Goal: Task Accomplishment & Management: Use online tool/utility

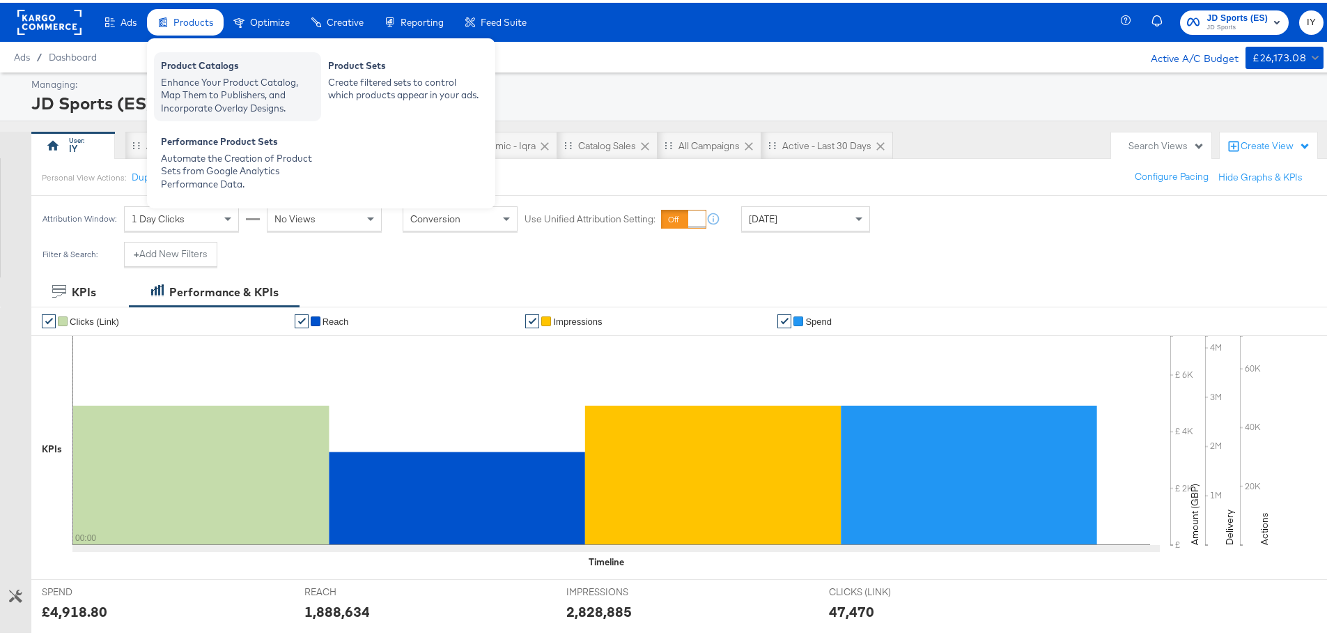
click at [208, 68] on div "Product Catalogs" at bounding box center [237, 64] width 153 height 17
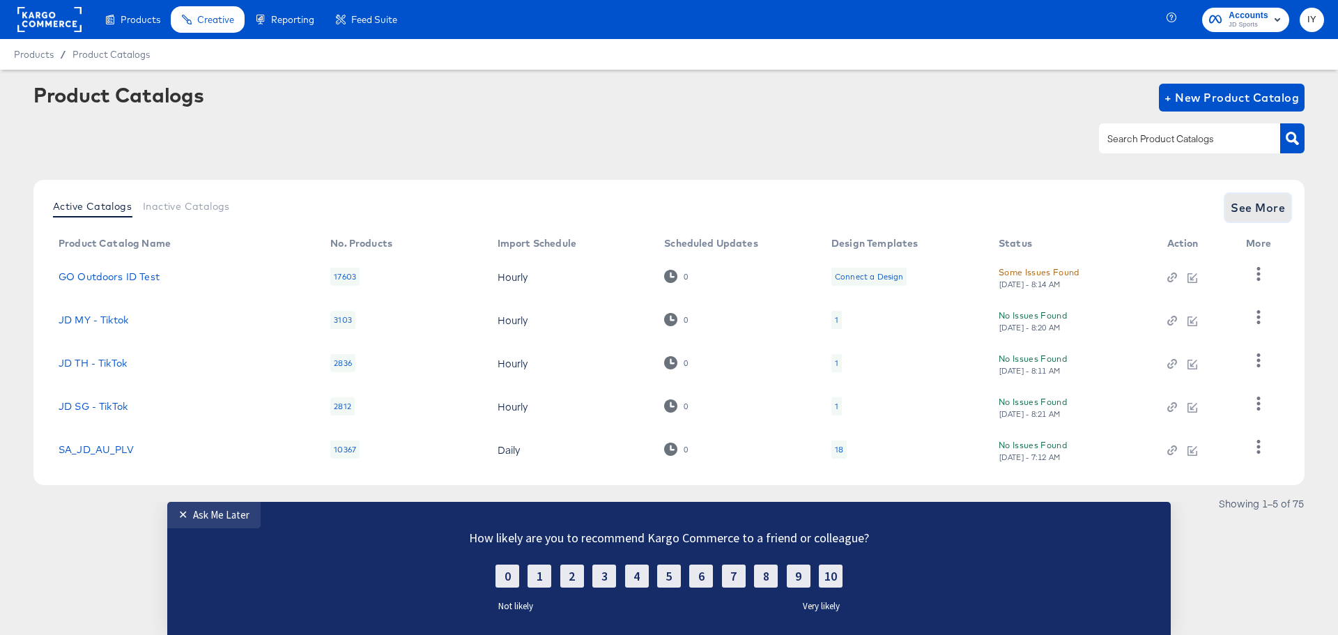
click at [1263, 208] on span "See More" at bounding box center [1257, 208] width 54 height 20
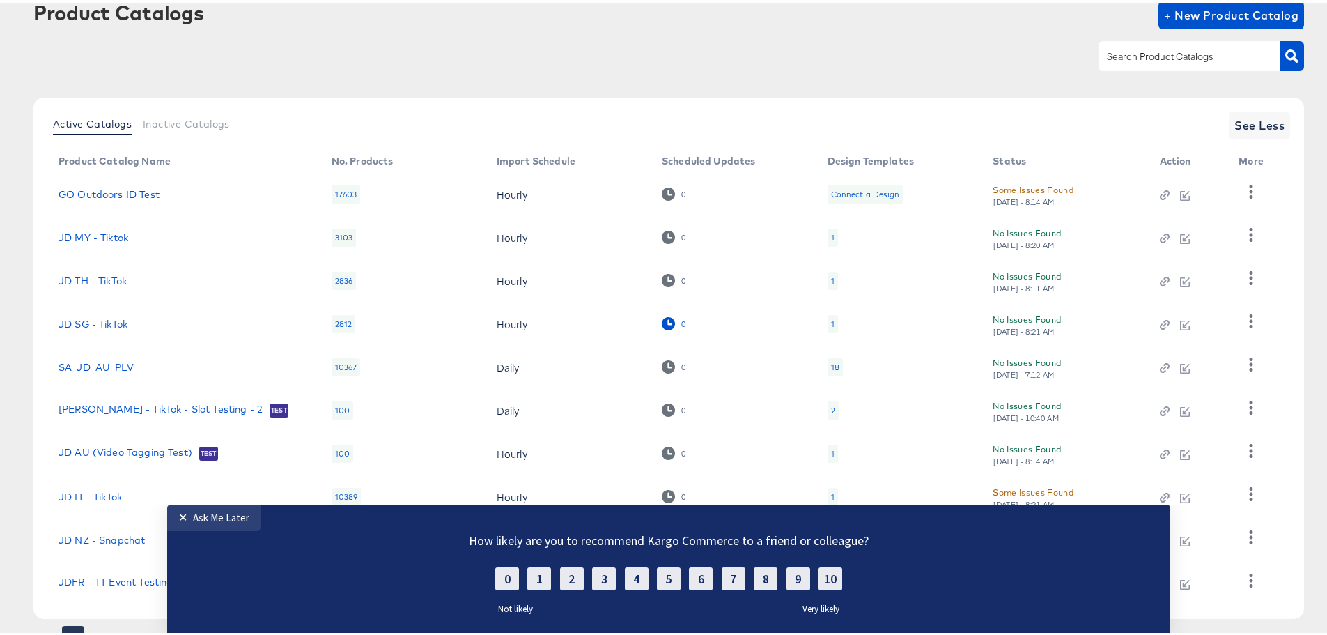
scroll to position [144, 0]
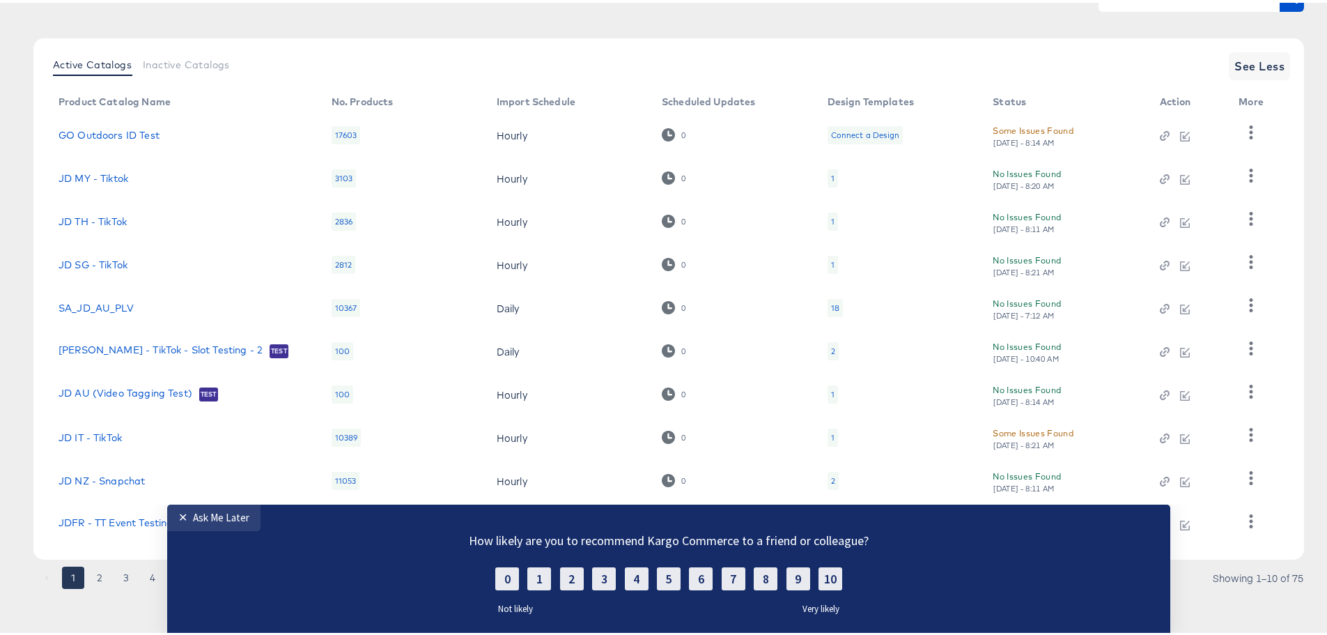
click at [213, 495] on td "JD NZ - Snapchat" at bounding box center [183, 477] width 273 height 43
click at [208, 509] on link "✕ Ask Me Later" at bounding box center [213, 517] width 93 height 26
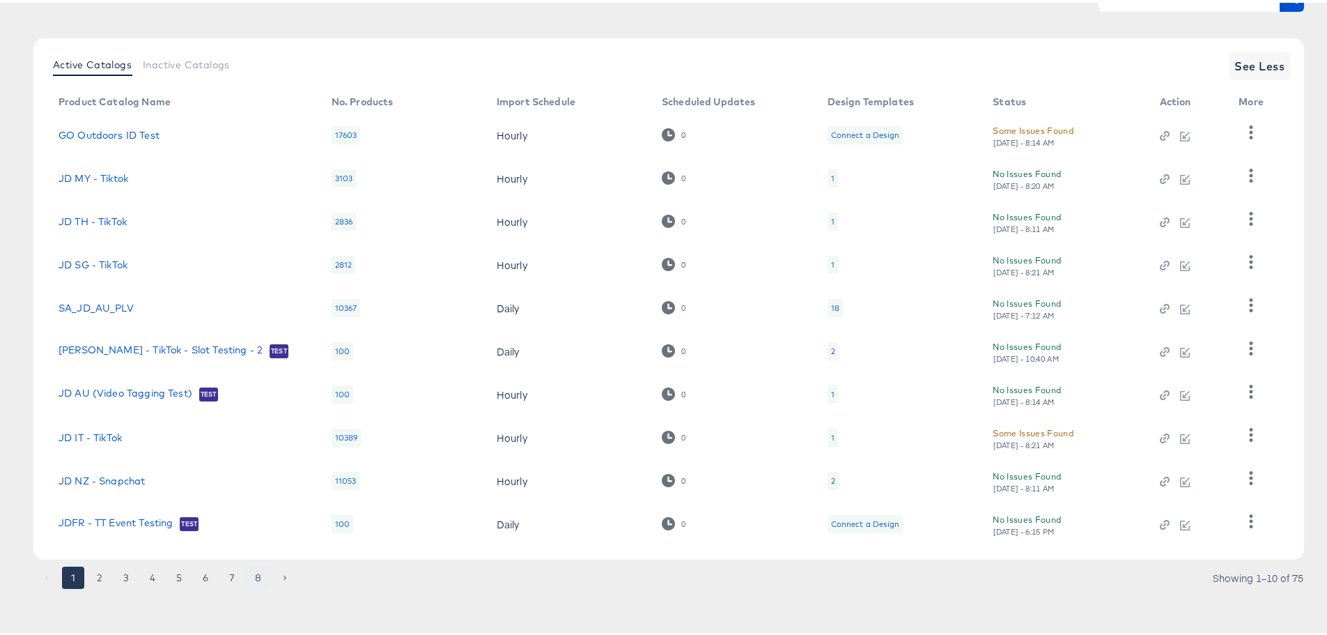
click at [263, 578] on button "8" at bounding box center [258, 575] width 22 height 22
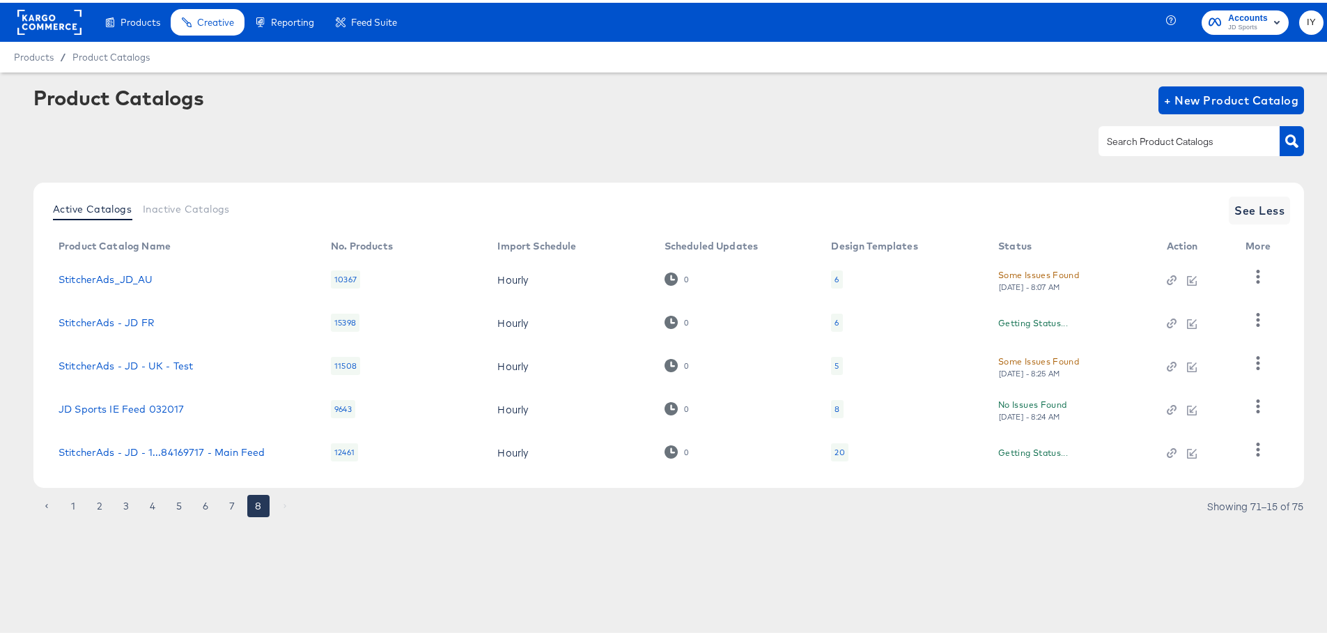
scroll to position [0, 0]
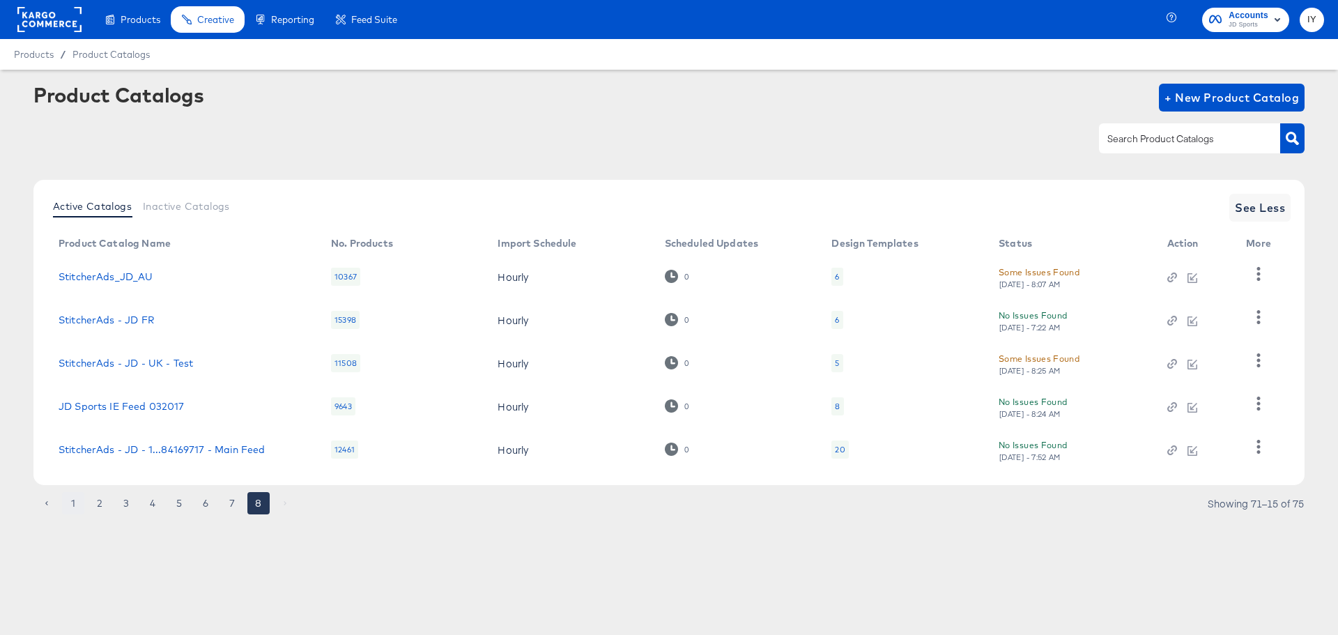
click at [77, 504] on button "1" at bounding box center [73, 503] width 22 height 22
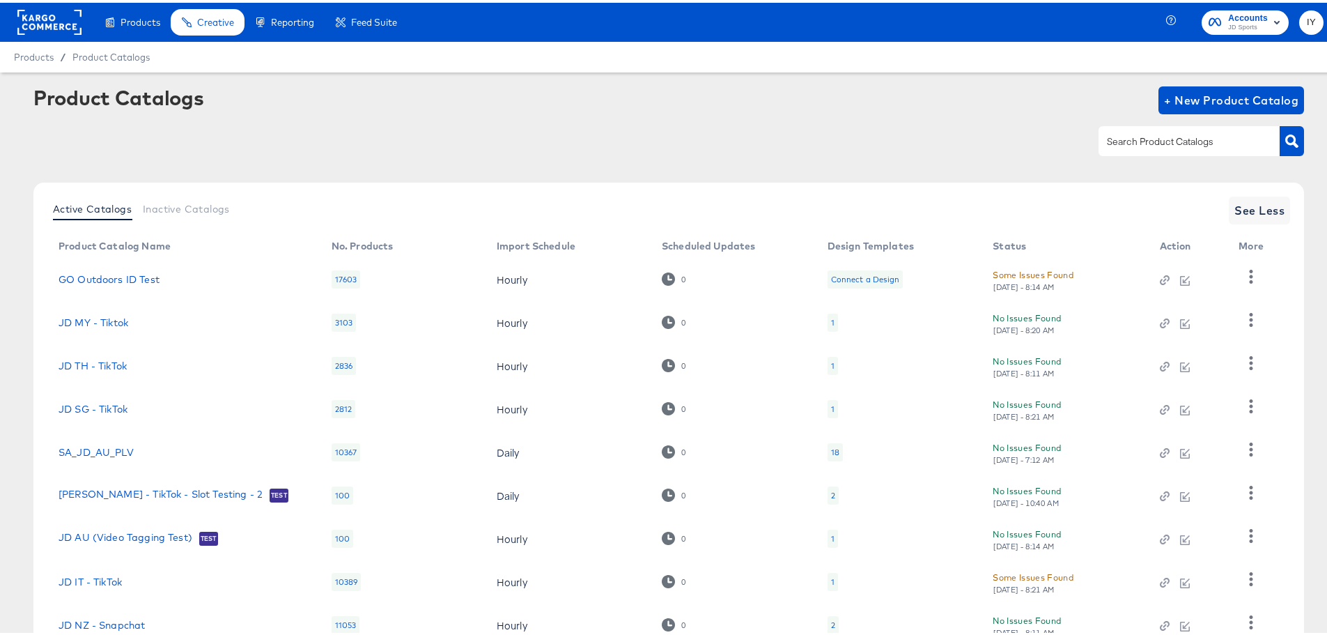
click at [1165, 146] on input "text" at bounding box center [1178, 139] width 148 height 16
type input "es"
click at [1285, 136] on icon "button" at bounding box center [1291, 138] width 13 height 13
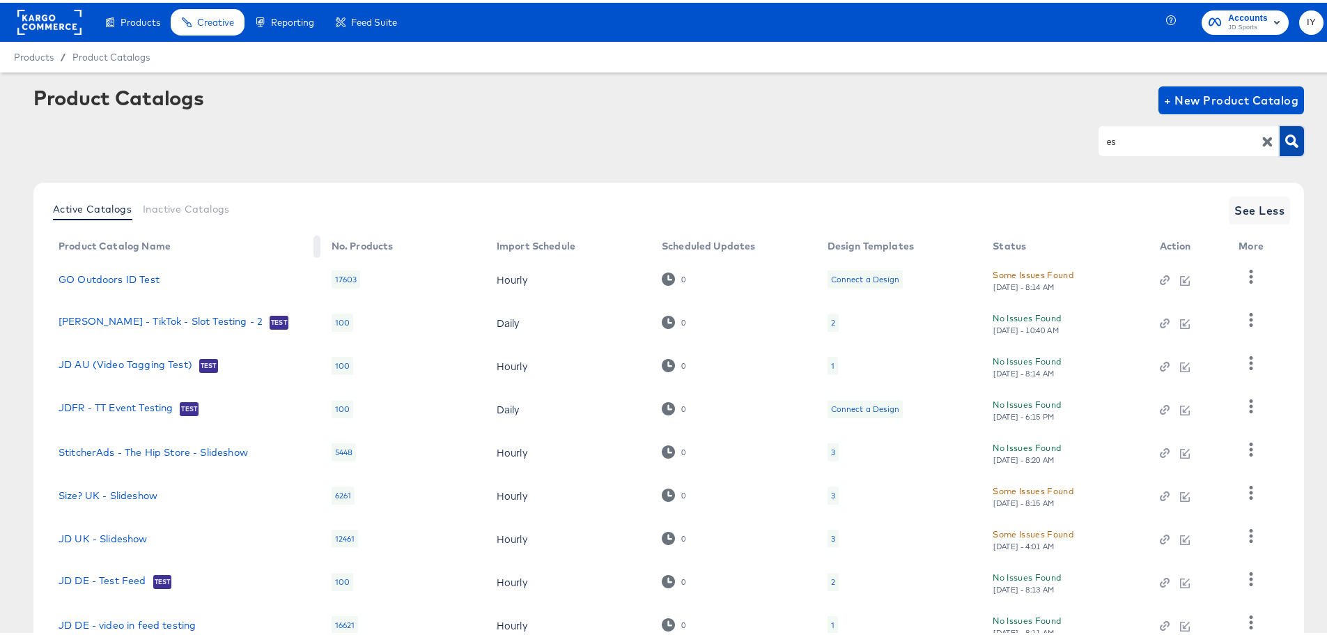
scroll to position [144, 0]
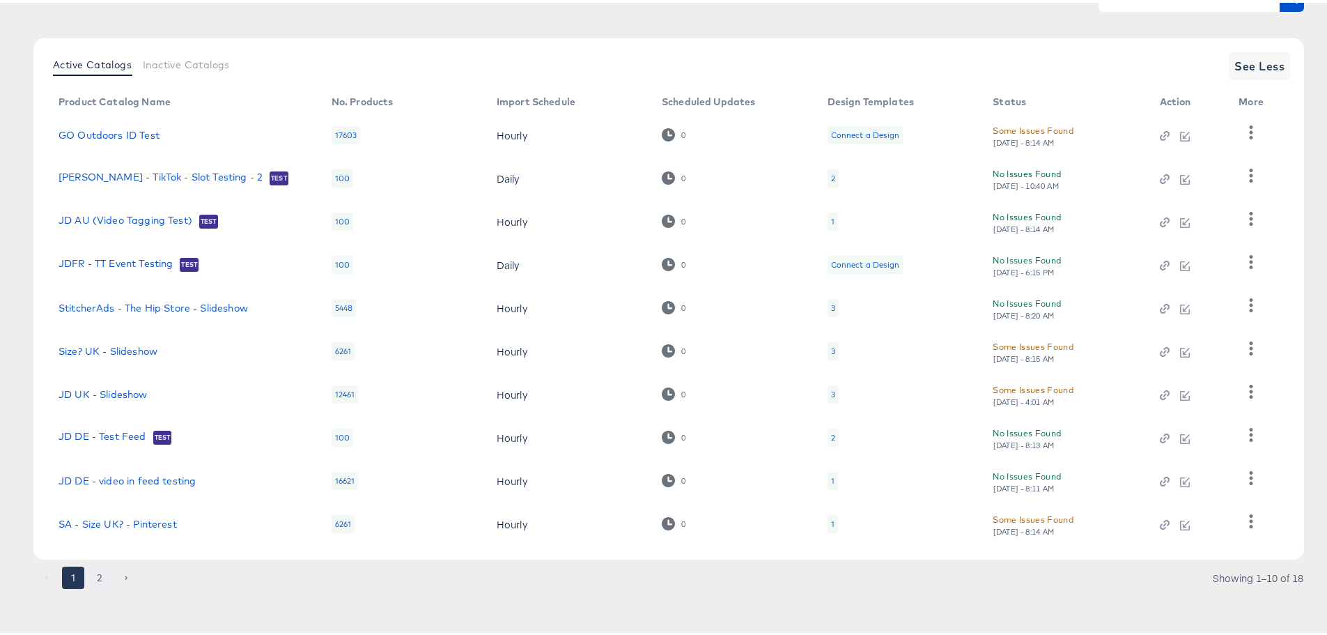
click at [98, 578] on button "2" at bounding box center [99, 575] width 22 height 22
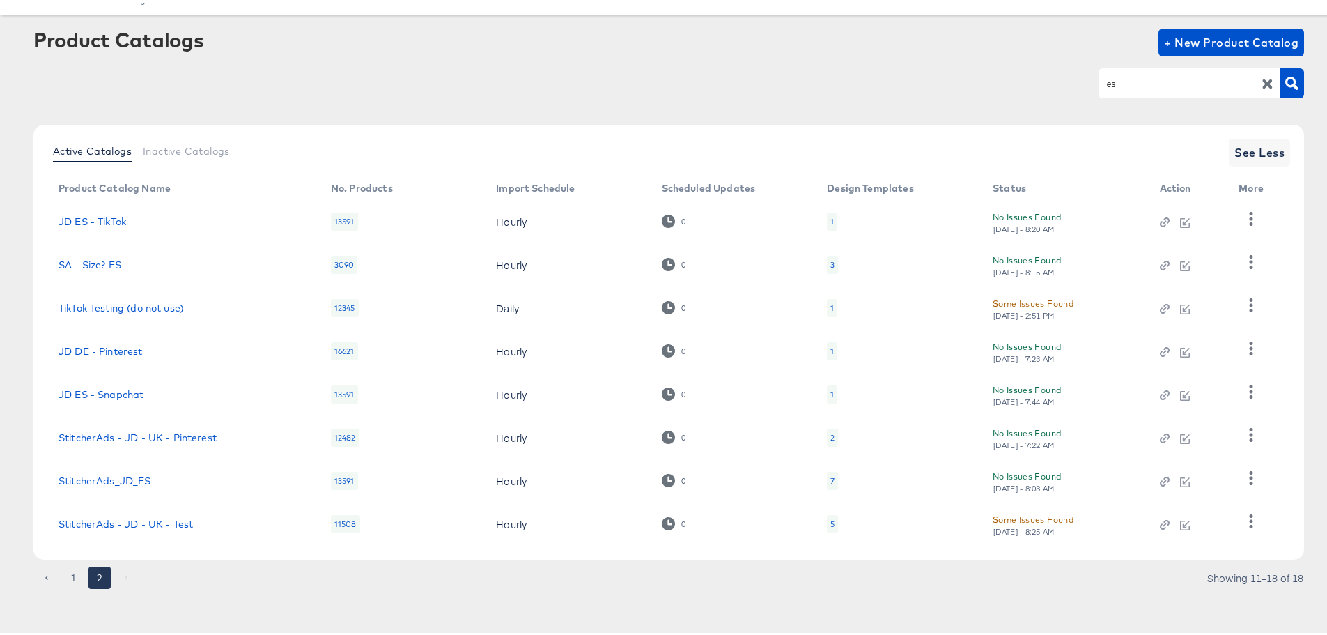
scroll to position [58, 0]
click at [132, 473] on link "StitcherAds_JD_ES" at bounding box center [105, 477] width 93 height 11
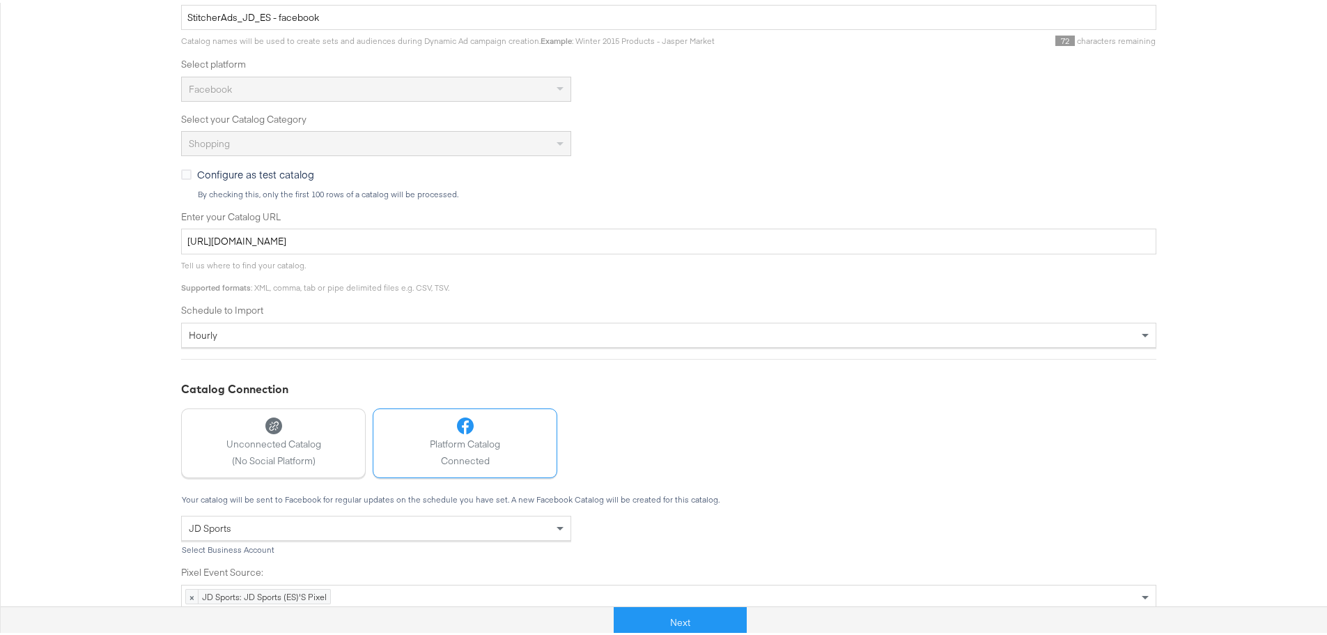
scroll to position [343, 0]
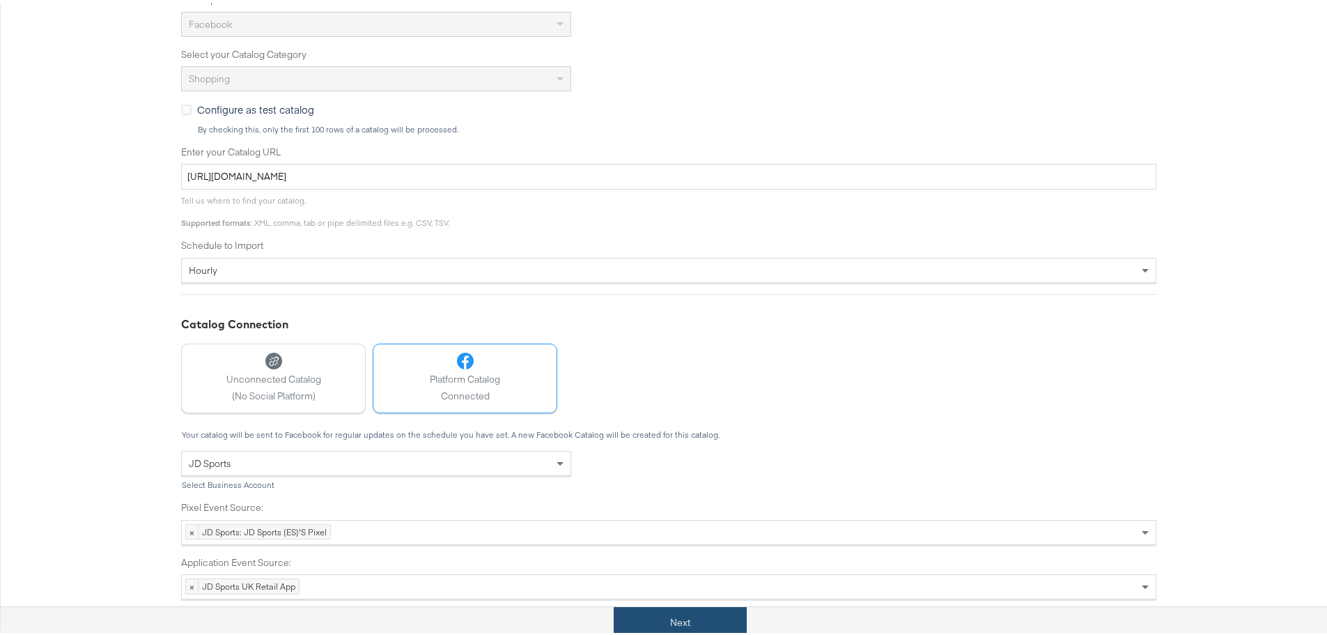
click at [681, 624] on button "Next" at bounding box center [680, 619] width 133 height 31
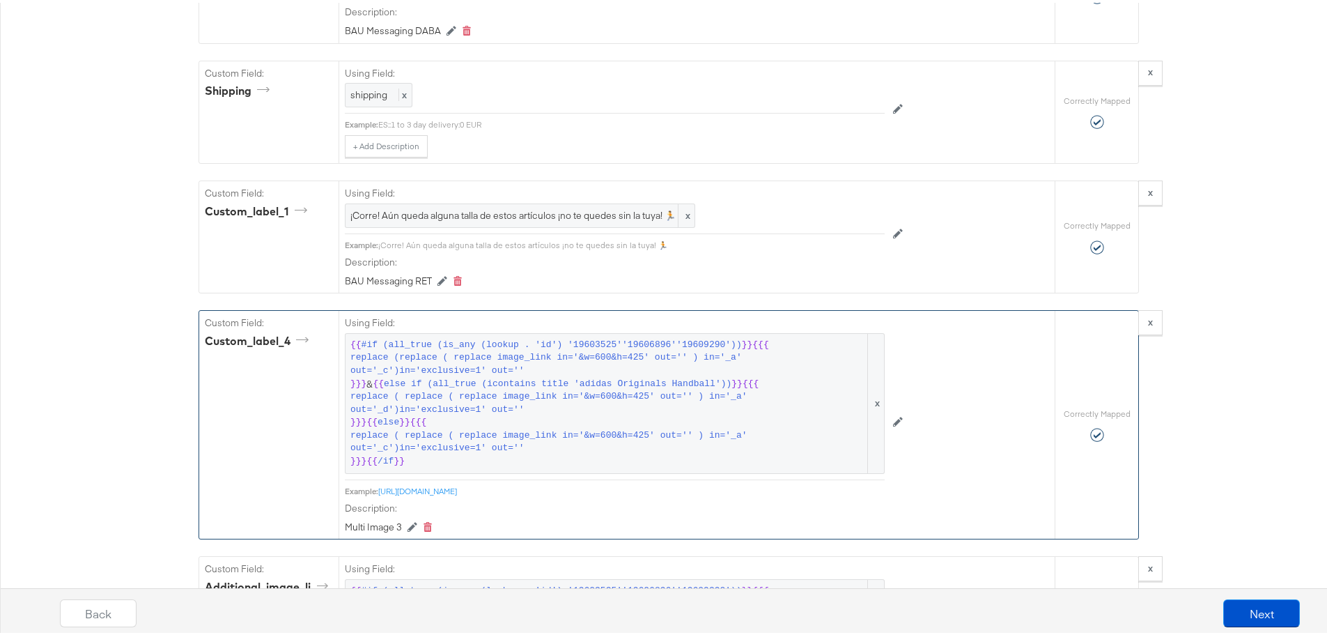
scroll to position [1743, 0]
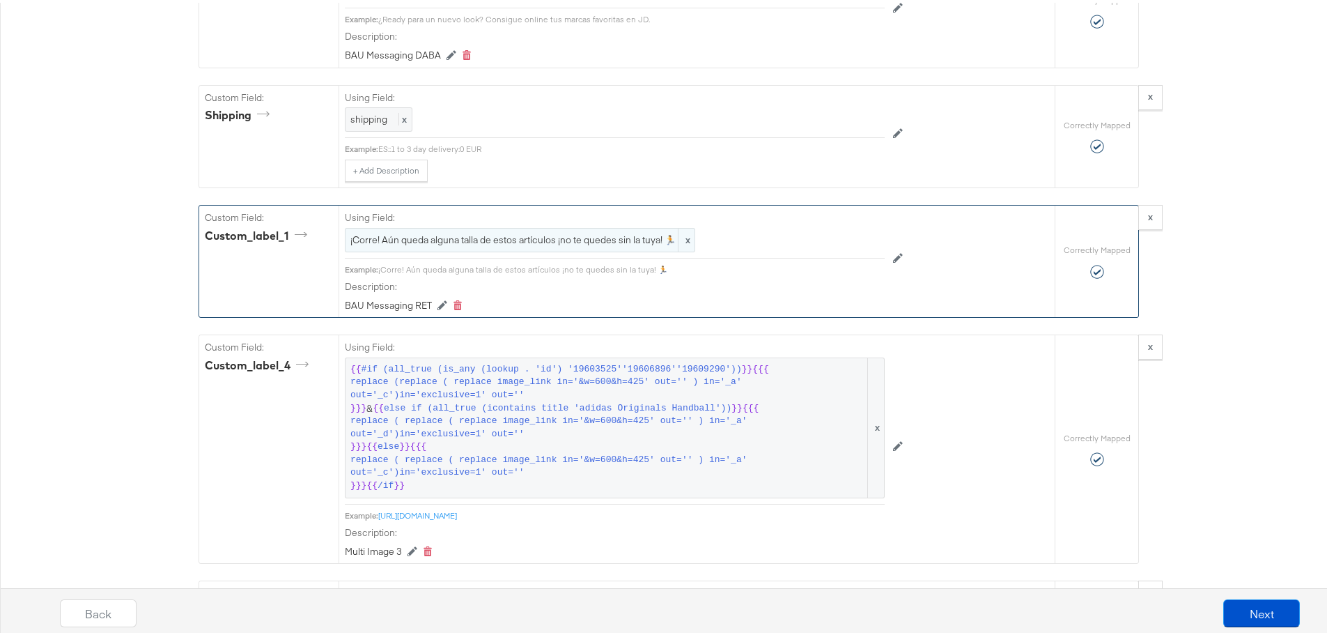
click at [381, 244] on span "¡Corre! Aún queda alguna talla de estos artículos ¡no te quedes sin la tuya! 🏃" at bounding box center [519, 237] width 339 height 13
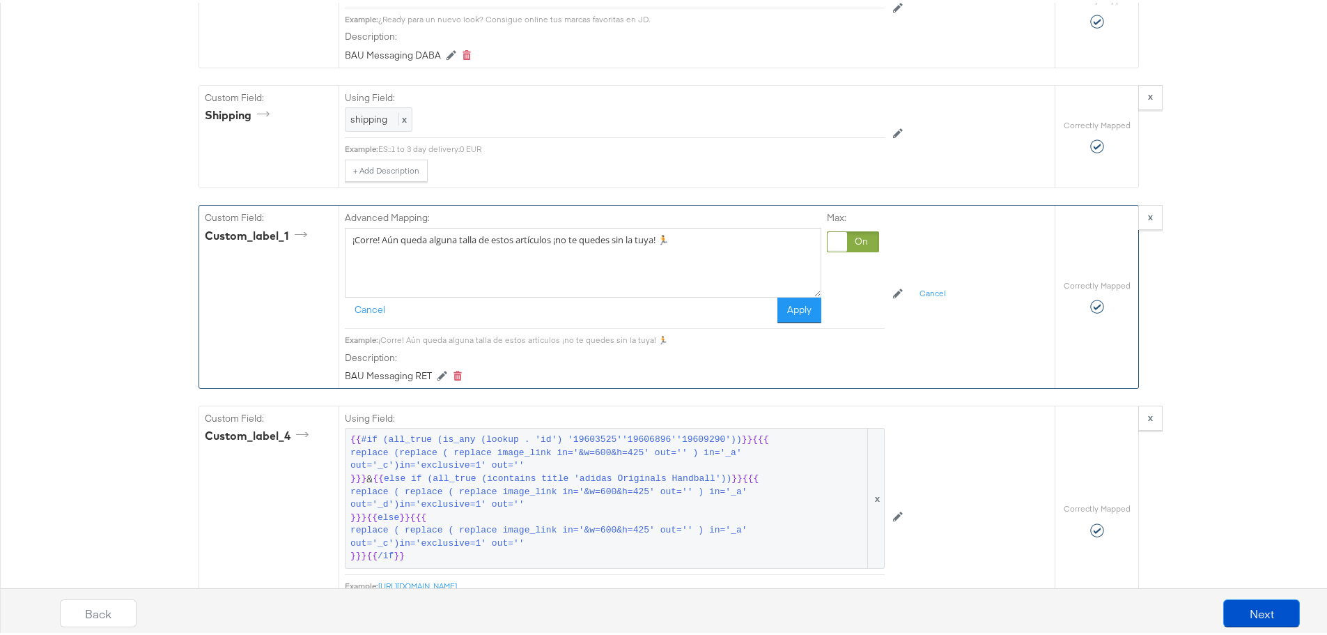
drag, startPoint x: 704, startPoint y: 259, endPoint x: 298, endPoint y: 265, distance: 405.5
click at [298, 265] on div "Custom Field: custom_label_1 Advanced Mapping: ¡Corre! Aún queda alguna talla d…" at bounding box center [627, 294] width 856 height 182
click at [155, 302] on div "Catalog Mapping Tool Map the required fields to items in your product catalog u…" at bounding box center [669, 496] width 1338 height 4123
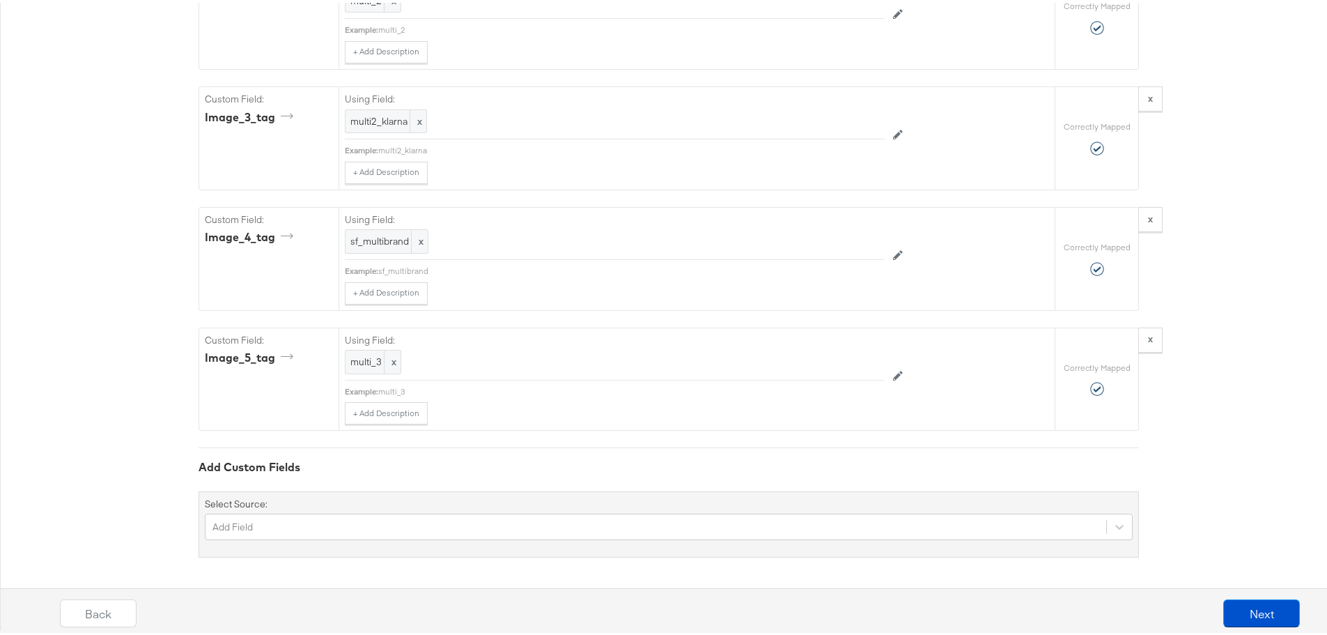
scroll to position [3695, 0]
click at [222, 536] on div "Add Field" at bounding box center [669, 524] width 928 height 26
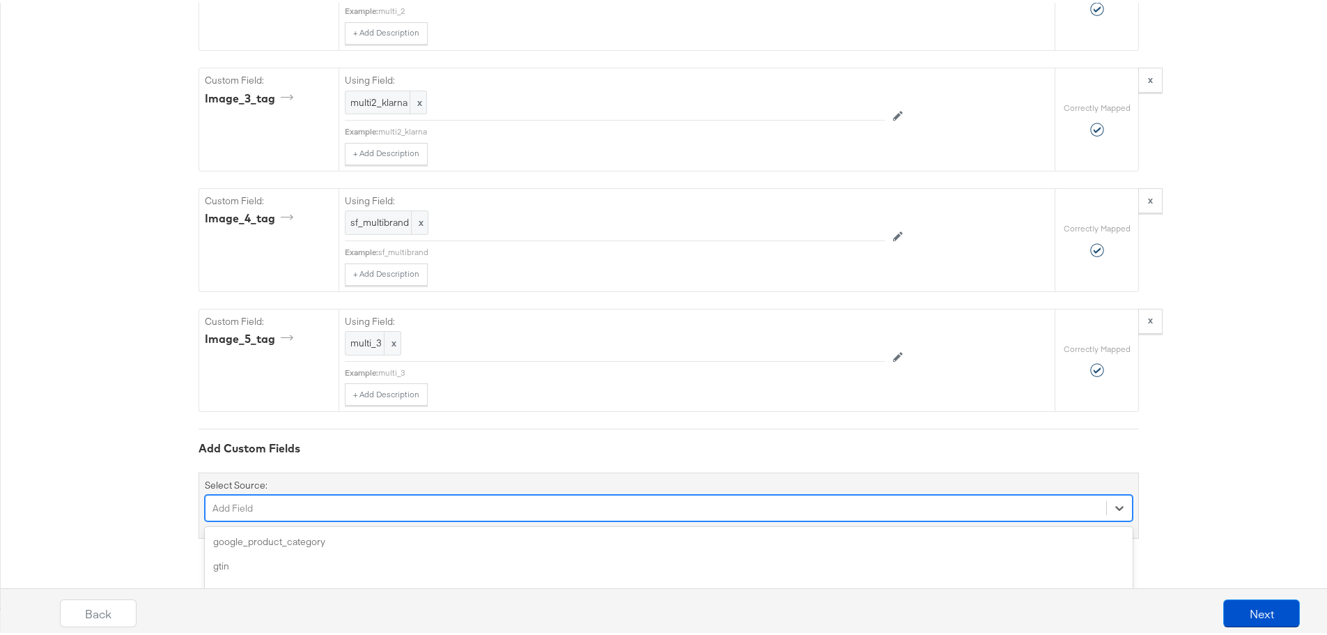
scroll to position [3813, 0]
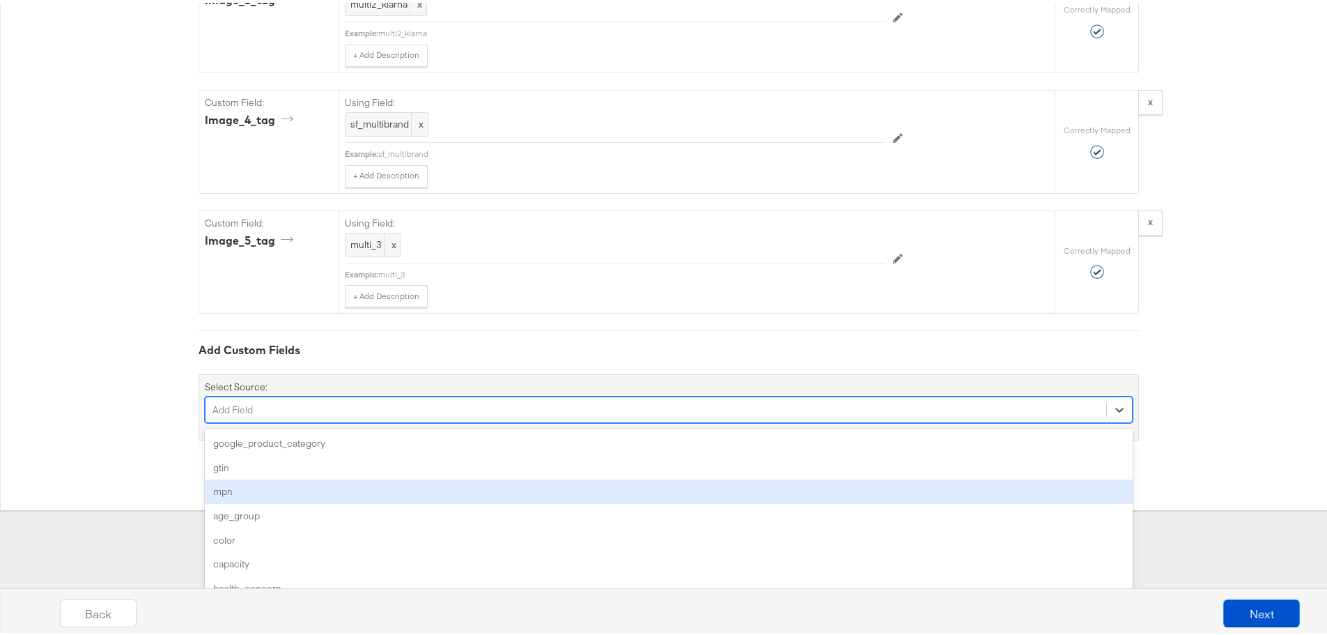
drag, startPoint x: 225, startPoint y: 529, endPoint x: 93, endPoint y: 456, distance: 151.2
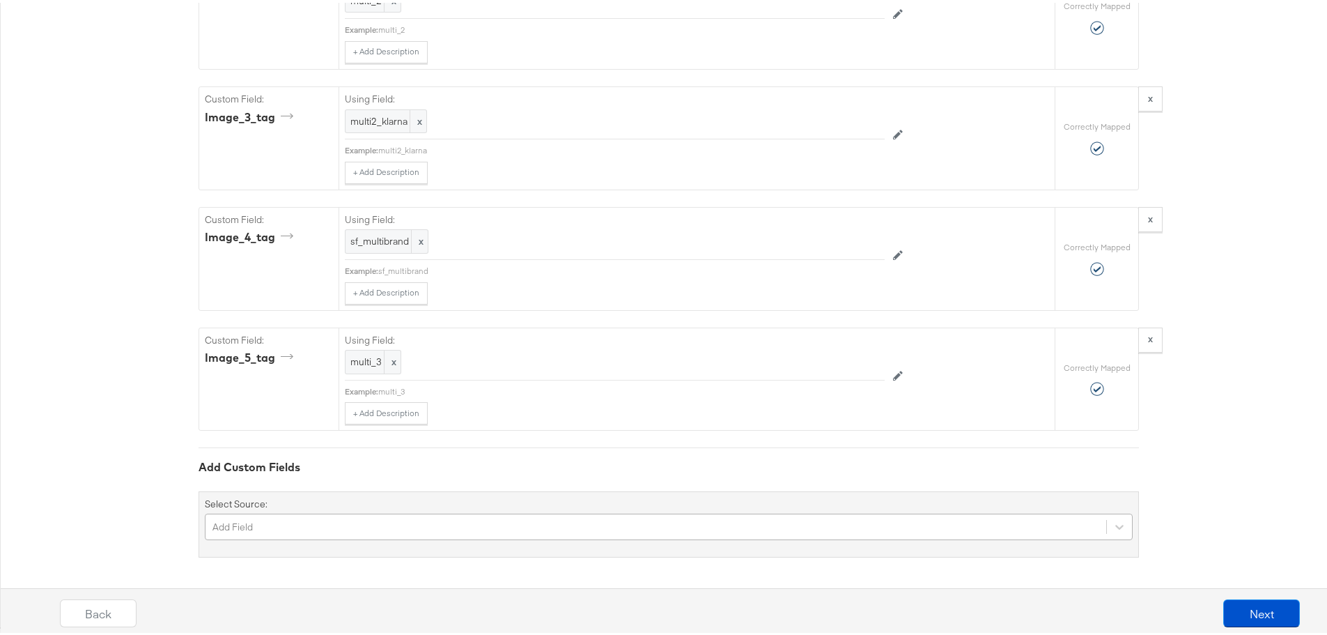
click at [364, 520] on div "Add Field" at bounding box center [669, 524] width 928 height 26
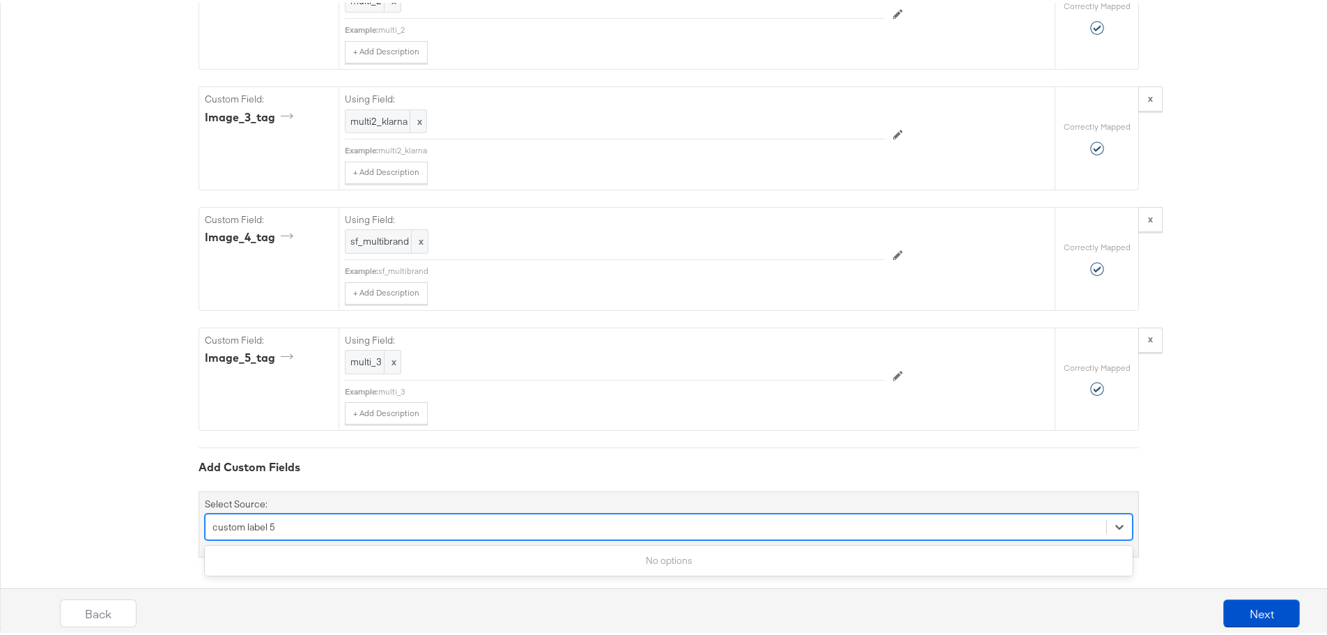
type input "custom label 5"
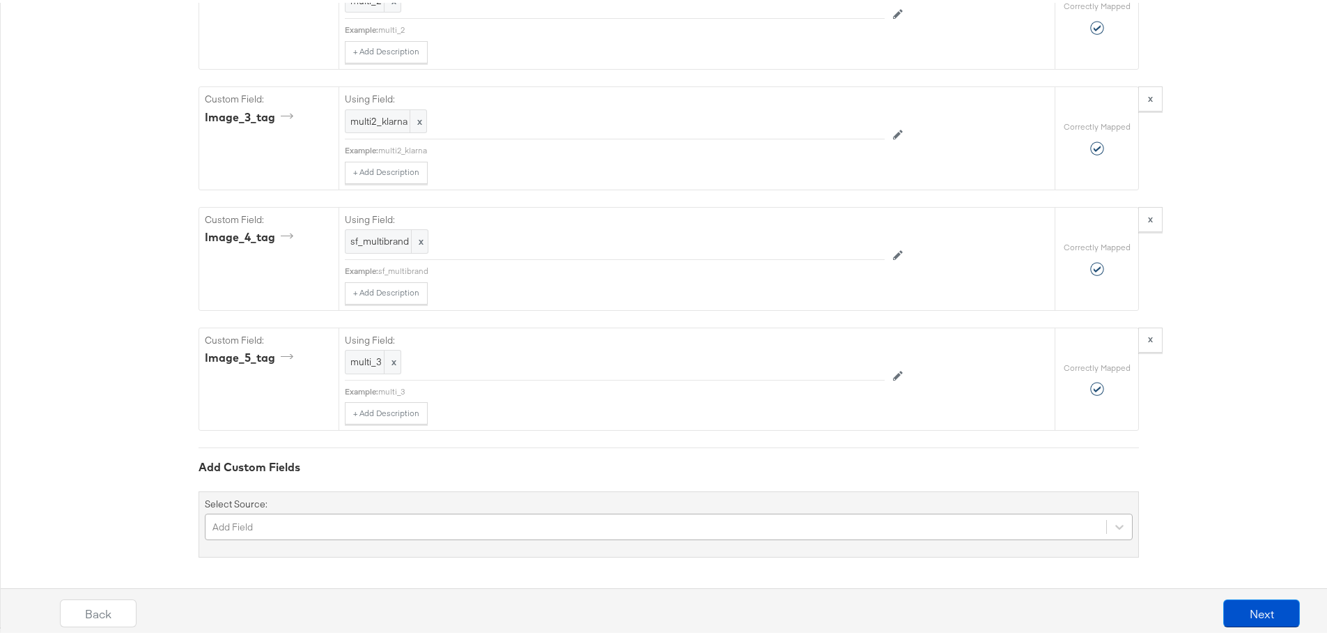
scroll to position [3813, 0]
click at [581, 530] on div "Add Field" at bounding box center [669, 524] width 928 height 26
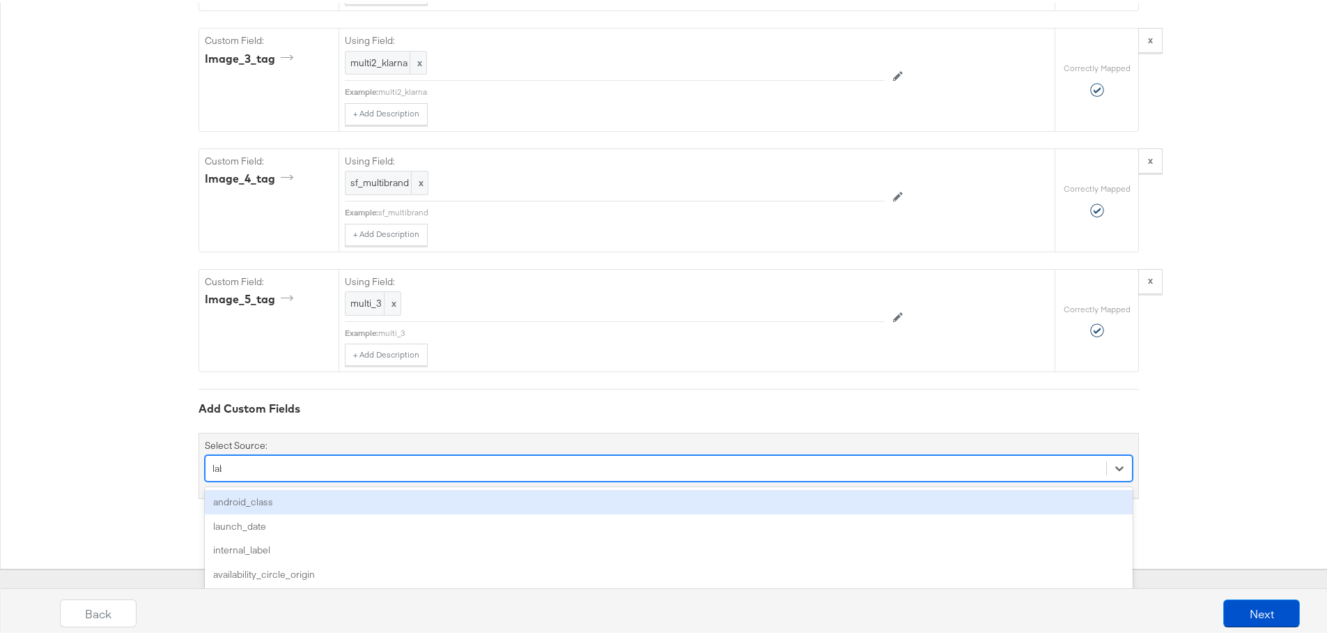
scroll to position [3705, 0]
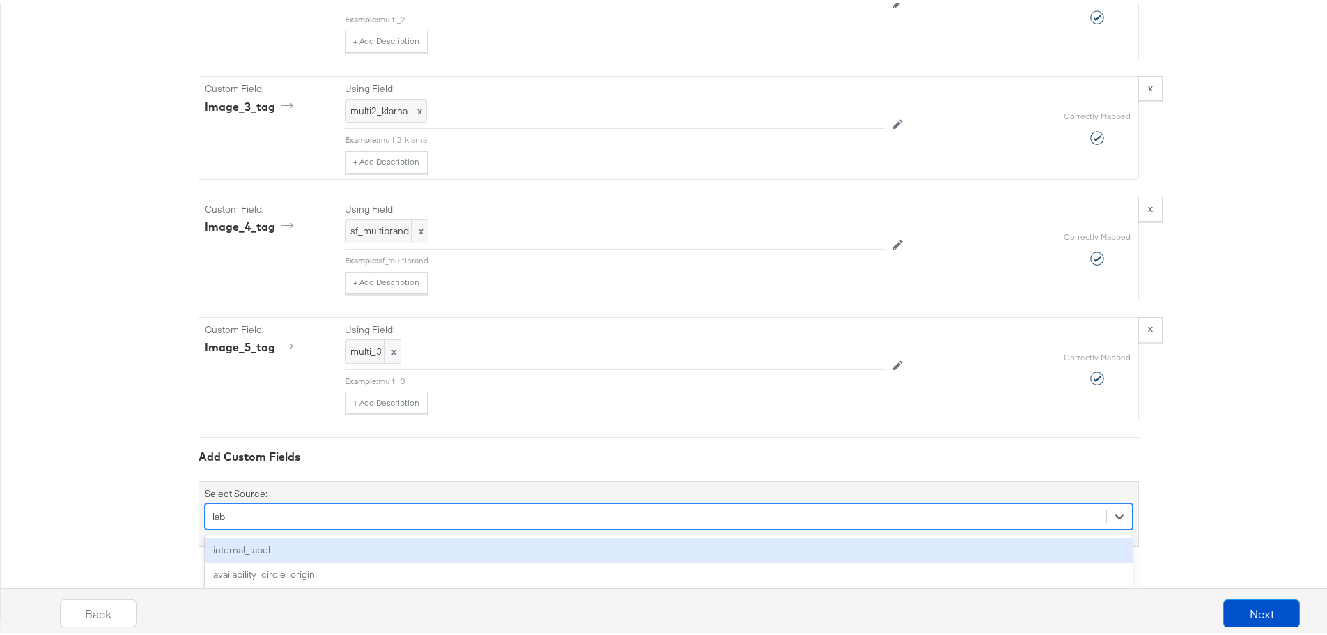
type input "lab"
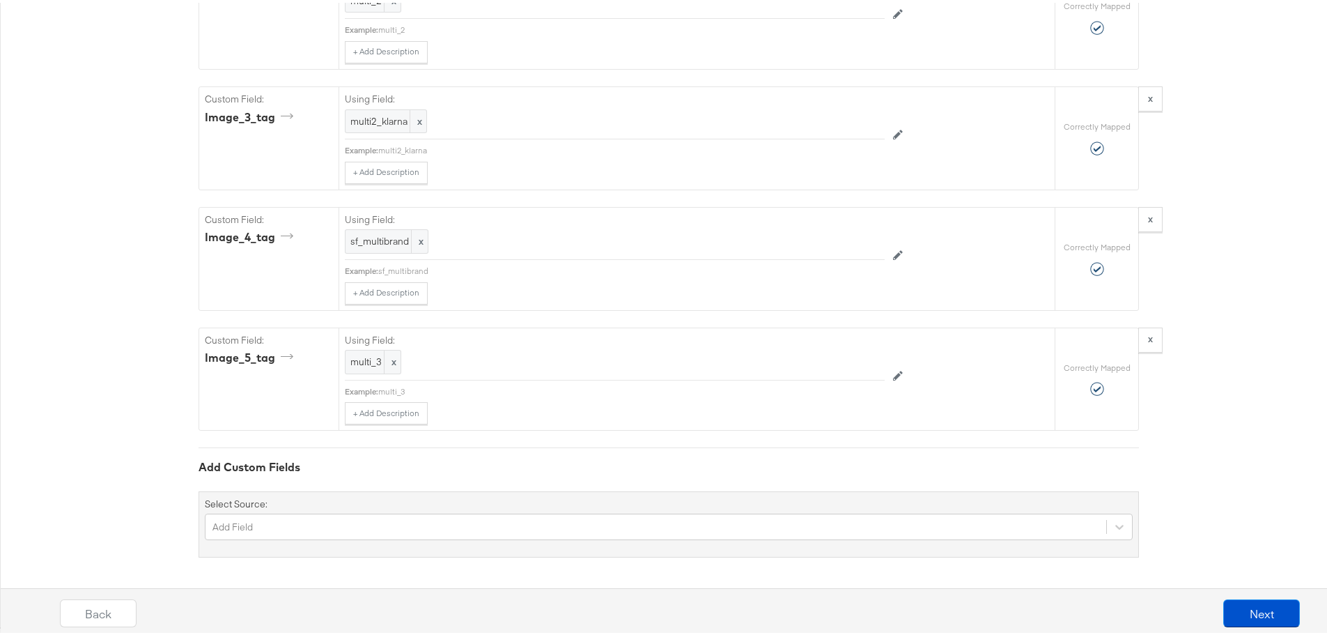
scroll to position [3695, 0]
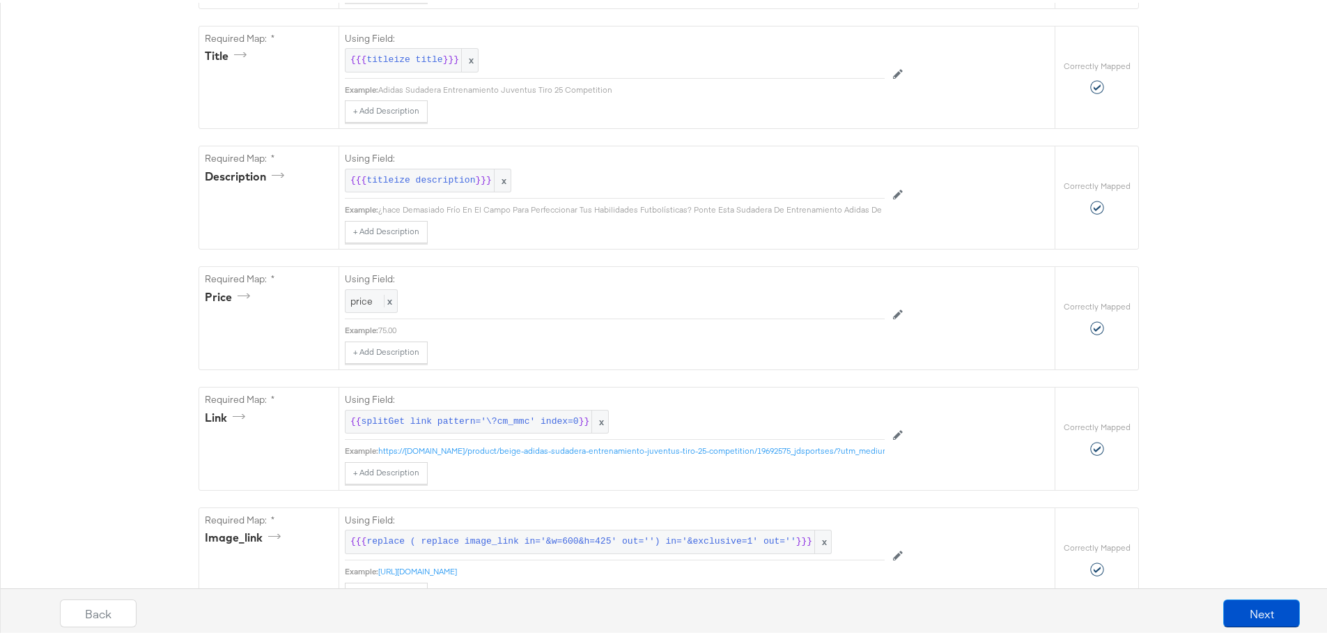
scroll to position [0, 0]
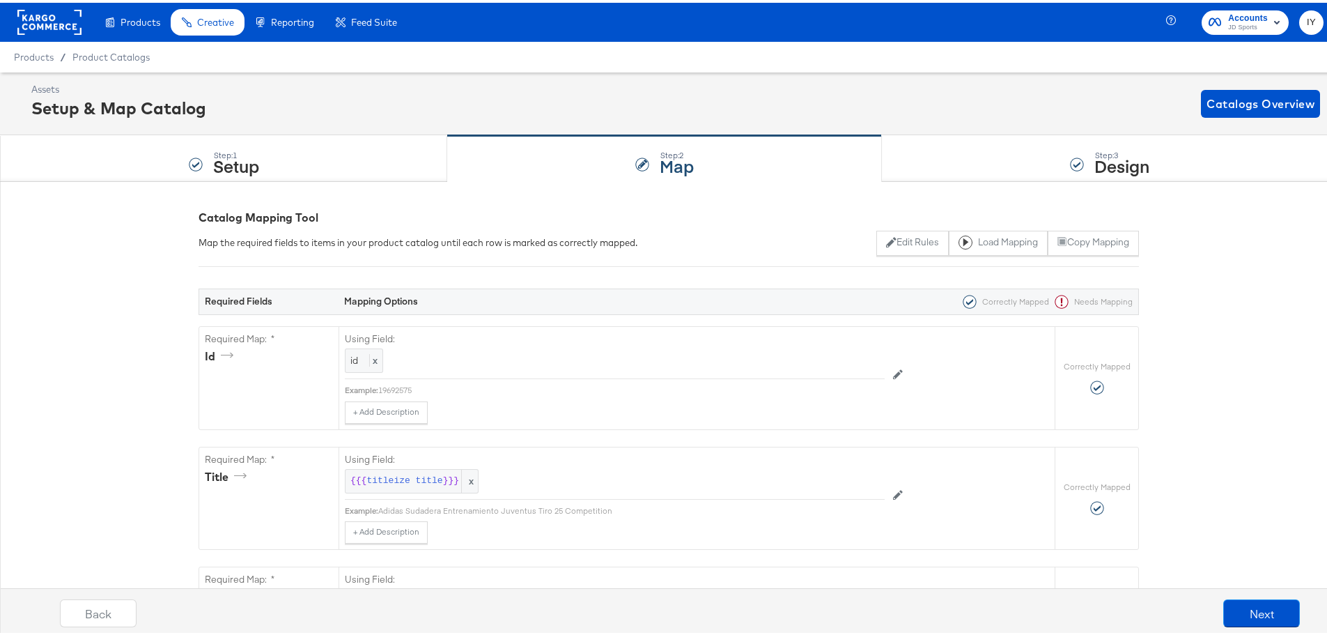
click at [40, 21] on rect at bounding box center [49, 19] width 64 height 25
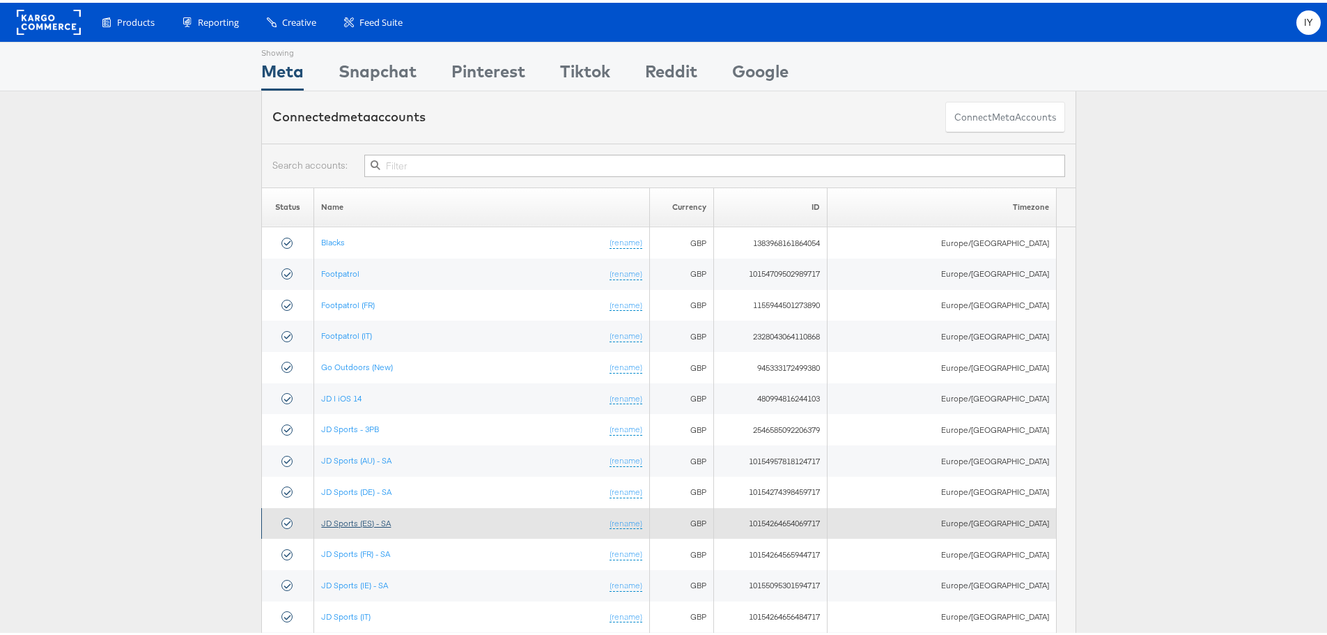
click at [382, 522] on link "JD Sports (ES) - SA" at bounding box center [356, 520] width 70 height 10
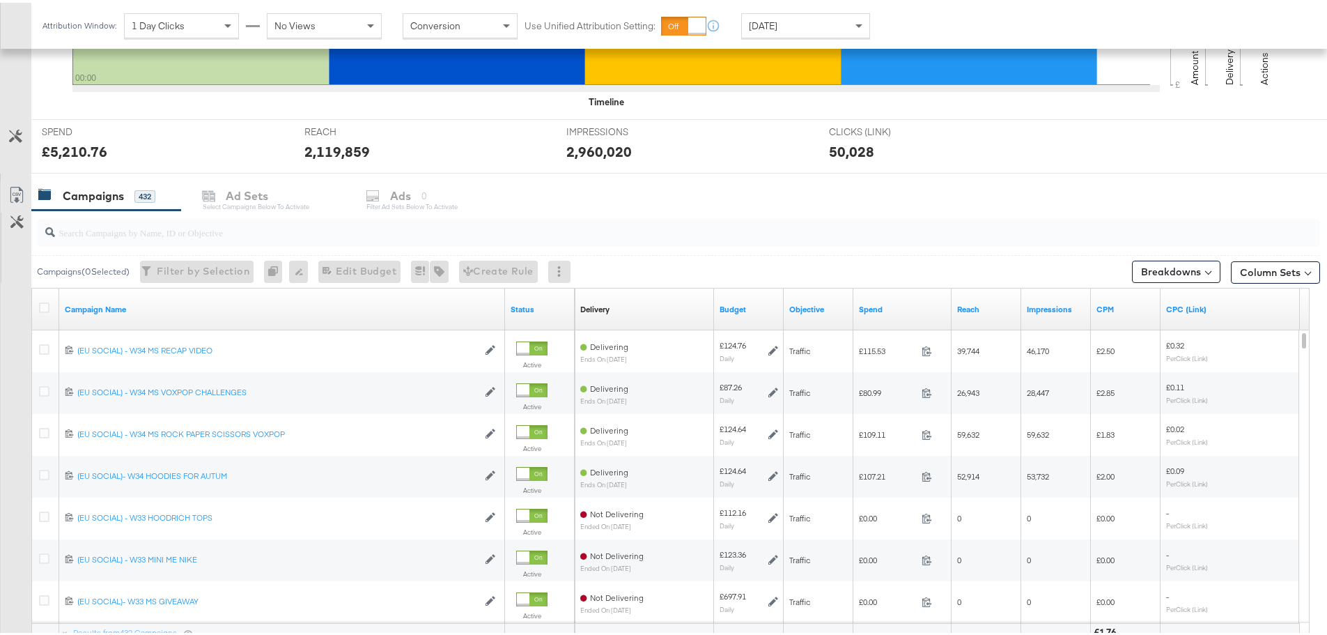
scroll to position [589, 0]
